Goal: Task Accomplishment & Management: Manage account settings

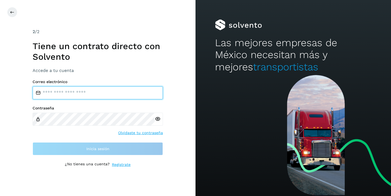
click at [68, 97] on input "email" at bounding box center [98, 92] width 130 height 13
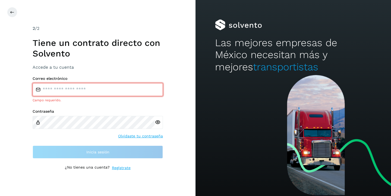
type input "**********"
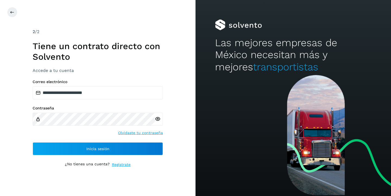
click at [157, 119] on icon at bounding box center [158, 119] width 6 height 6
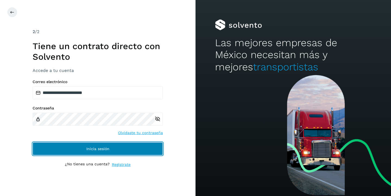
click at [131, 146] on button "Inicia sesión" at bounding box center [98, 148] width 130 height 13
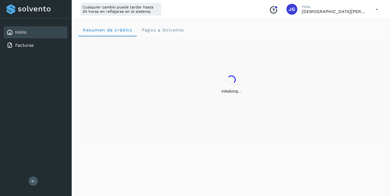
click at [379, 9] on icon at bounding box center [376, 9] width 11 height 11
click at [351, 36] on div "Cerrar sesión" at bounding box center [349, 35] width 65 height 10
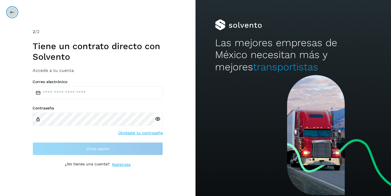
click at [12, 14] on button at bounding box center [12, 12] width 10 height 10
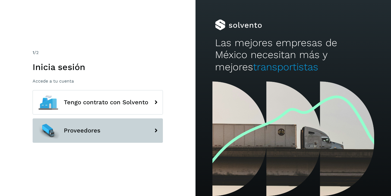
click at [99, 129] on span "Proveedores" at bounding box center [82, 130] width 37 height 7
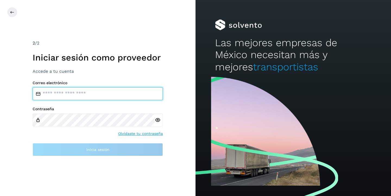
click at [62, 92] on input "email" at bounding box center [98, 93] width 130 height 13
type input "**********"
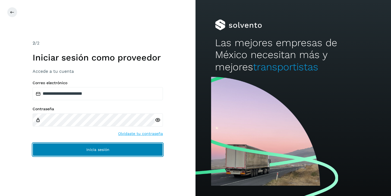
click at [87, 148] on span "Inicia sesión" at bounding box center [97, 150] width 23 height 4
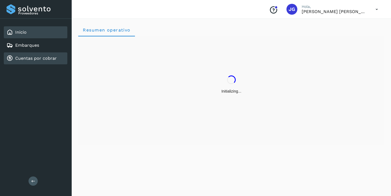
click at [37, 57] on link "Cuentas por cobrar" at bounding box center [35, 58] width 41 height 5
